Goal: Task Accomplishment & Management: Manage account settings

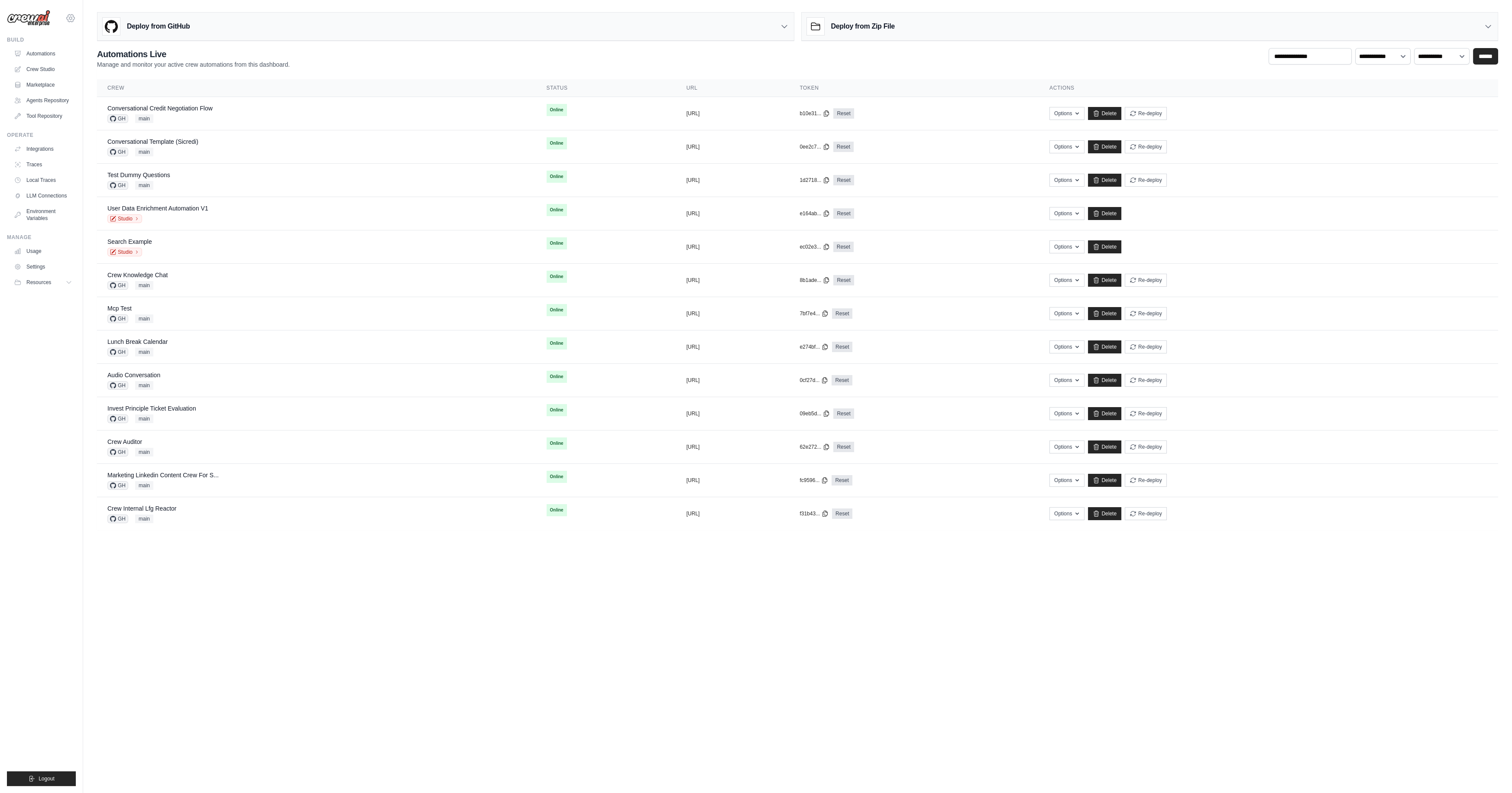
click at [69, 16] on icon at bounding box center [70, 18] width 11 height 11
click at [26, 299] on ul "Build Automations Crew Studio Marketplace Agents Repository GitHub" at bounding box center [41, 411] width 69 height 750
click at [41, 781] on span "Logout" at bounding box center [46, 779] width 16 height 7
click at [21, 778] on button "Logout" at bounding box center [41, 778] width 69 height 15
